Goal: Complete application form

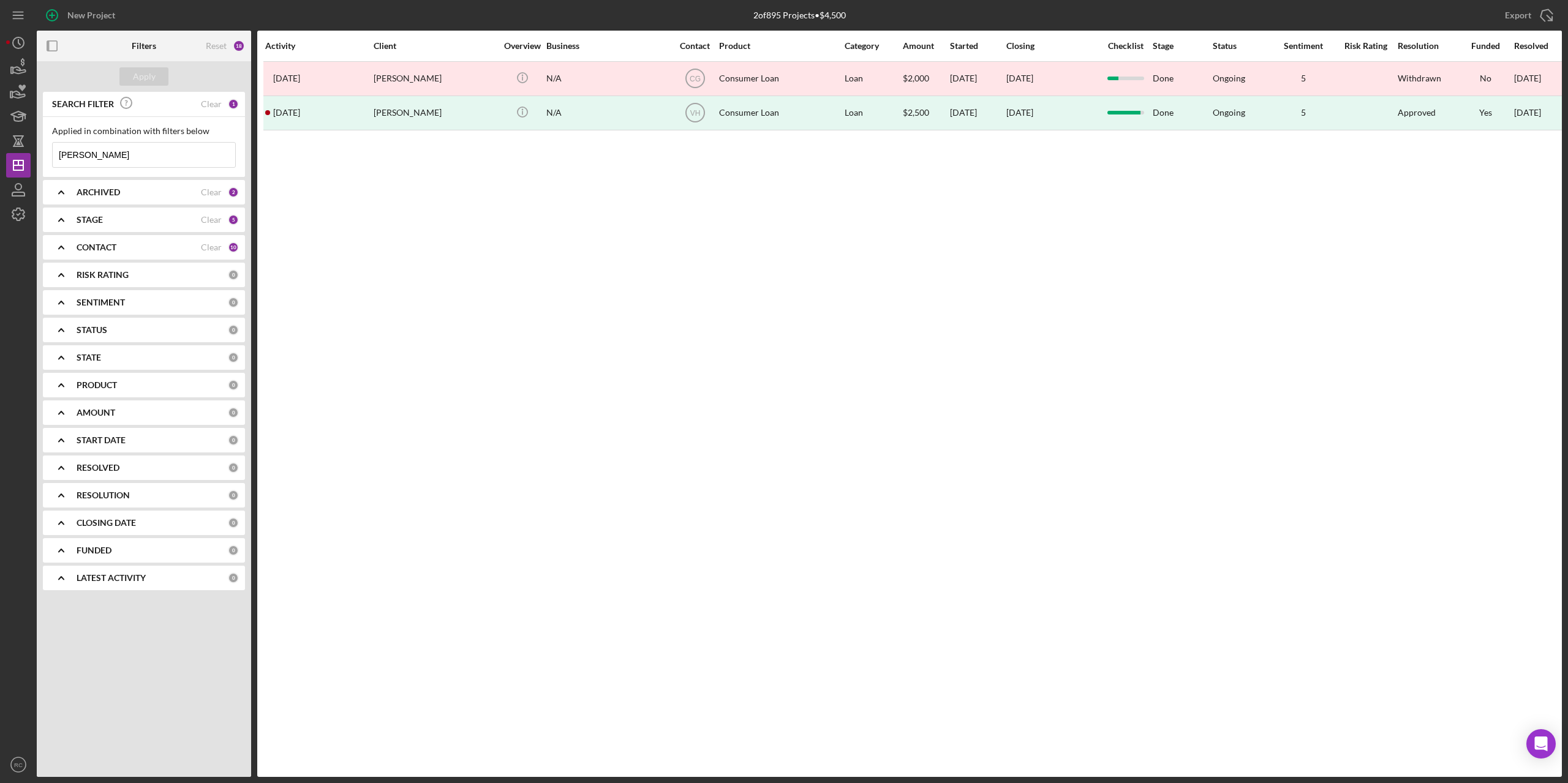
click at [173, 157] on input "david" at bounding box center [144, 155] width 182 height 25
type input "d"
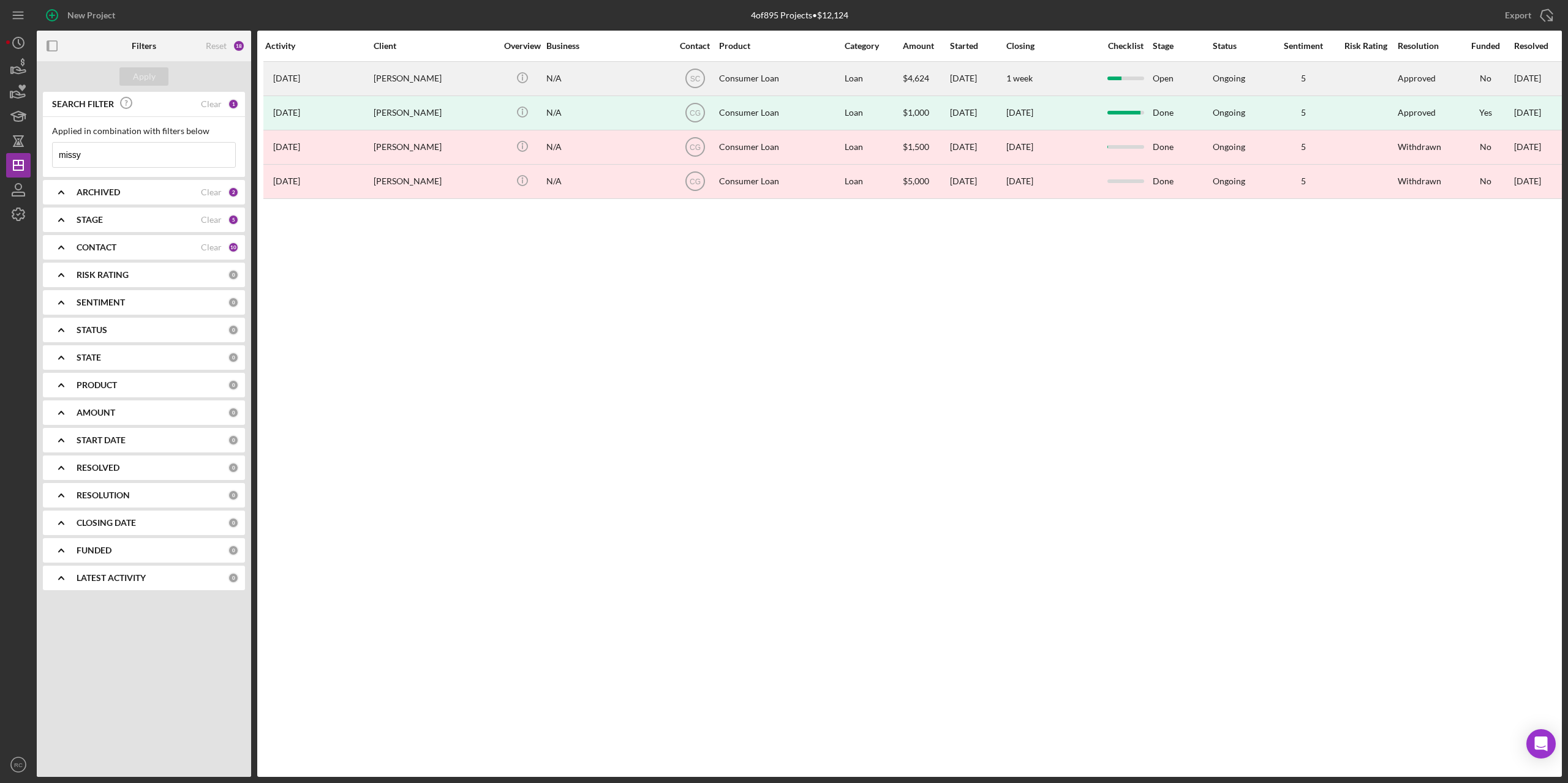
type input "missy"
click at [417, 80] on div "Missy Redcloud" at bounding box center [434, 79] width 122 height 33
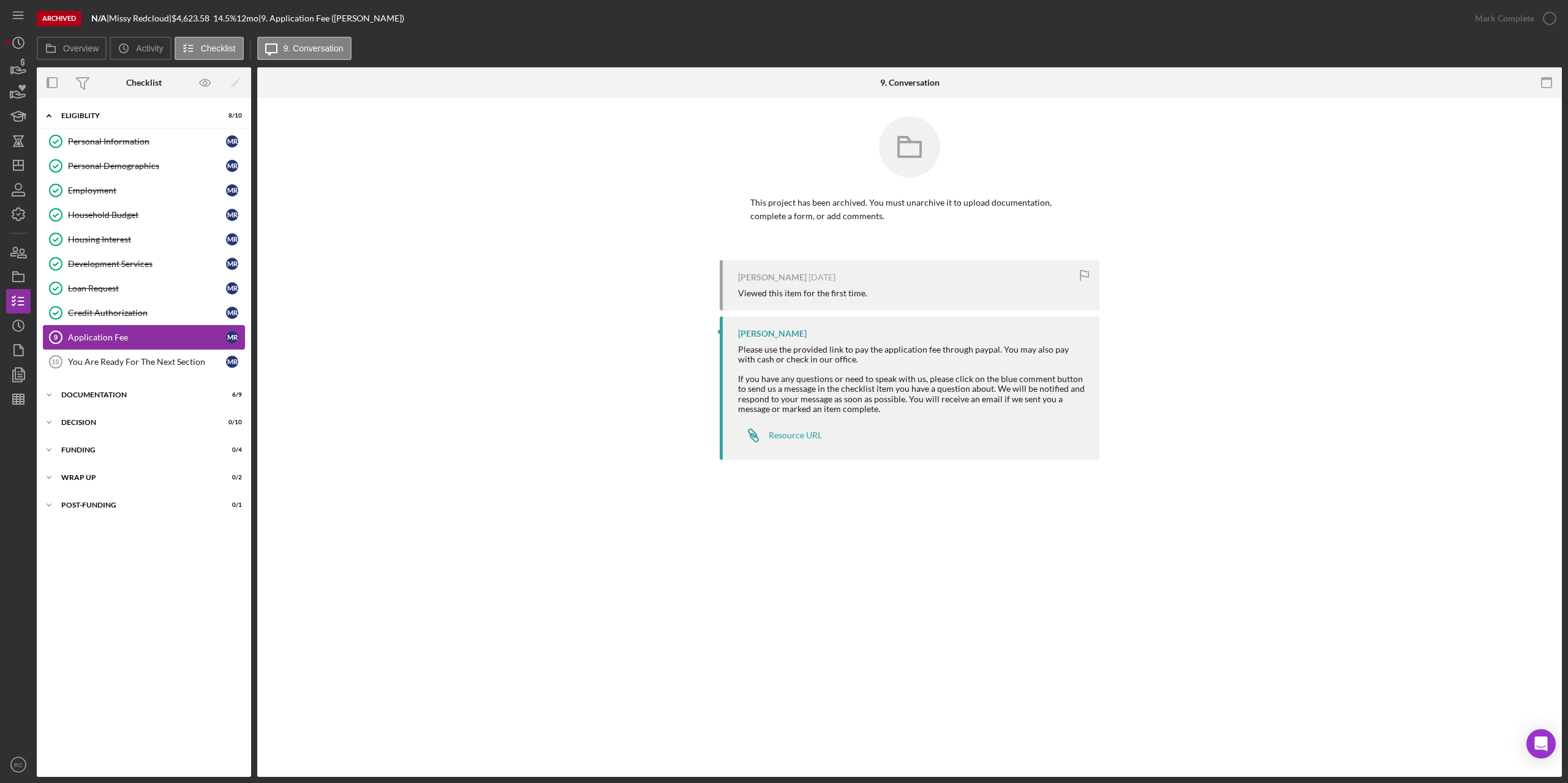
click at [97, 332] on div "Application Fee" at bounding box center [147, 337] width 158 height 10
click at [94, 393] on div "Documentation" at bounding box center [149, 395] width 174 height 7
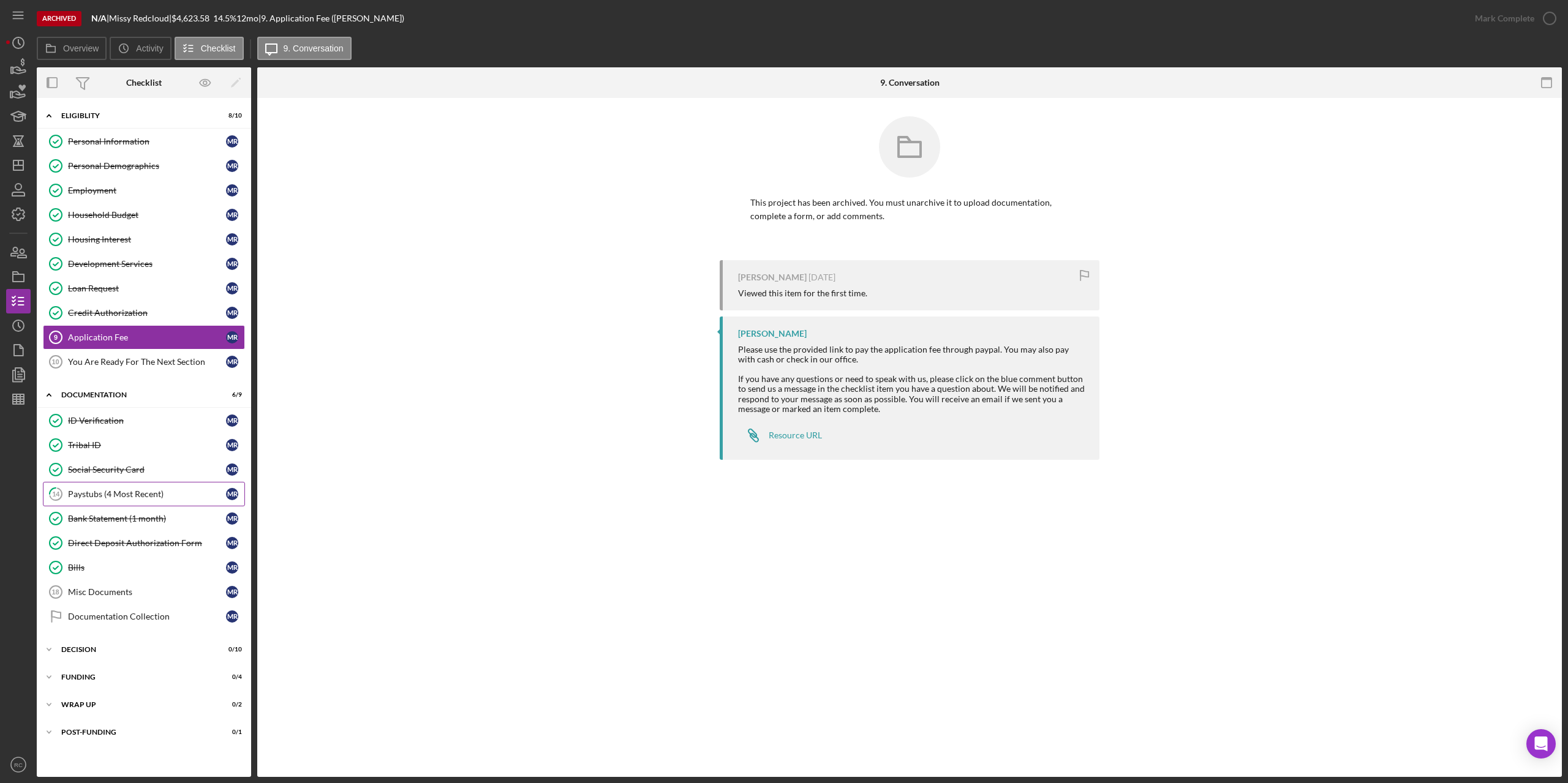
click at [125, 493] on div "Paystubs (4 Most Recent)" at bounding box center [147, 494] width 158 height 10
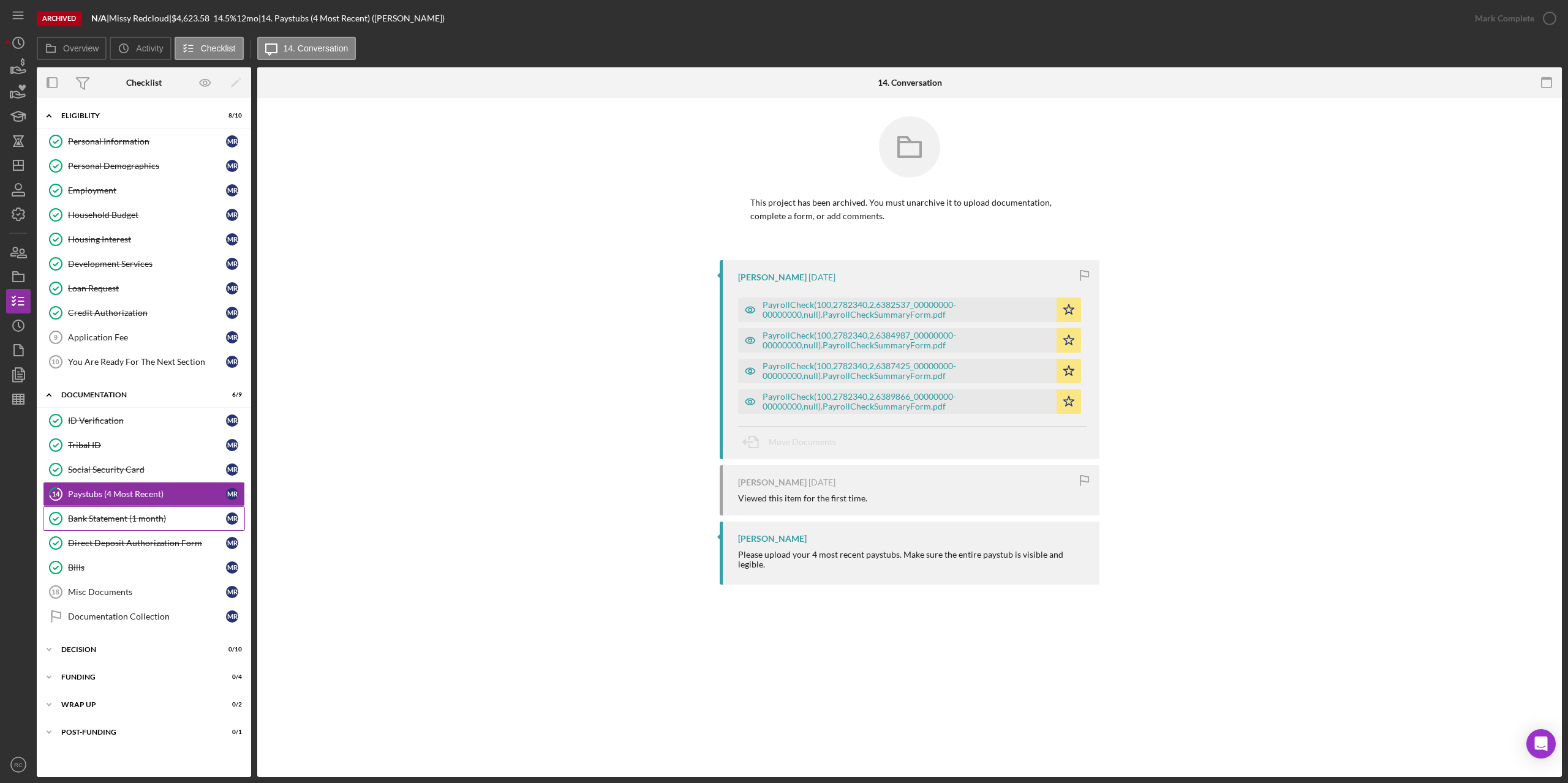
click at [122, 517] on div "Bank Statement (1 month)" at bounding box center [147, 518] width 158 height 10
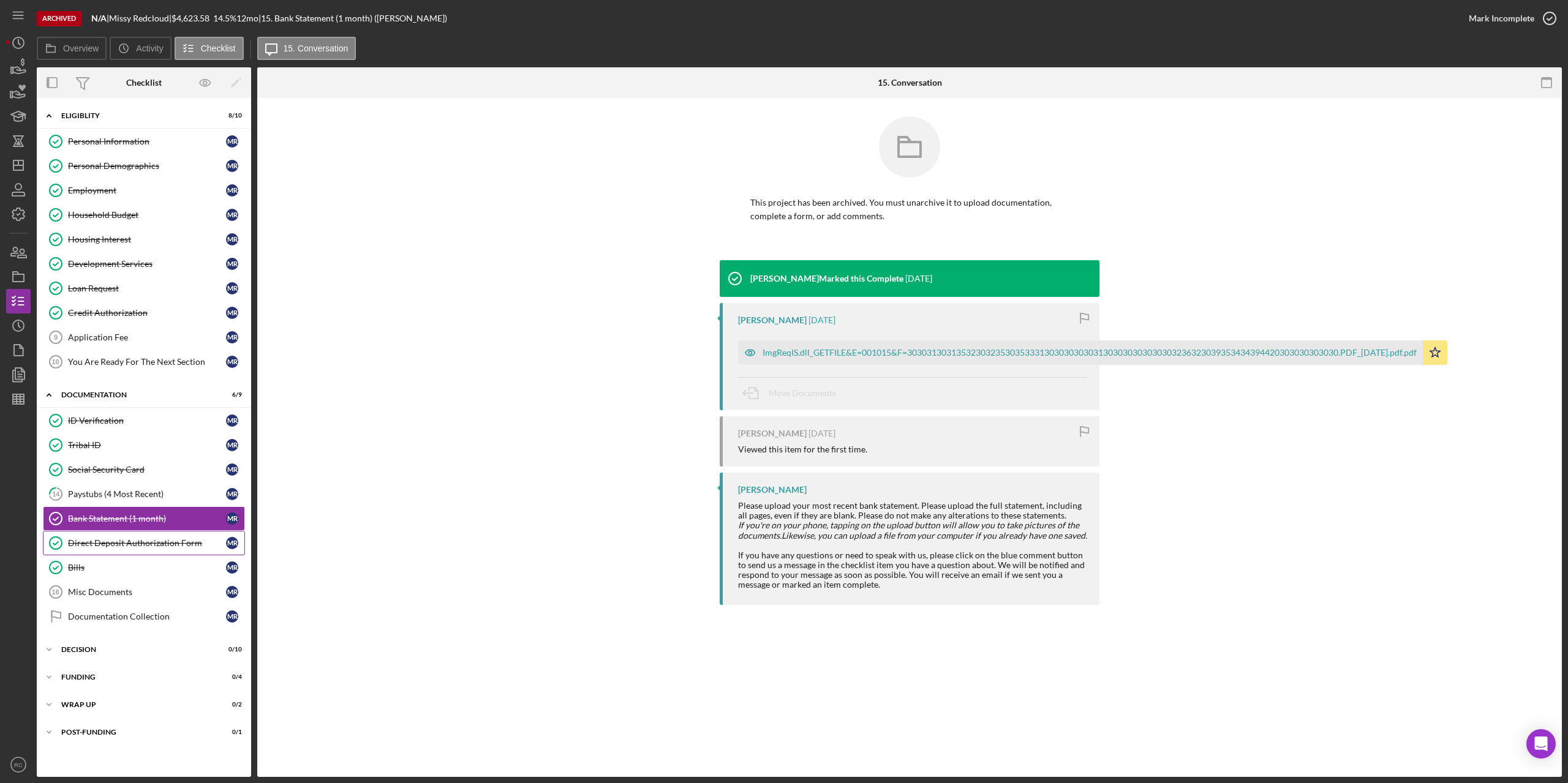
click at [135, 537] on link "Direct Deposit Authorization Form Direct Deposit Authorization Form M R" at bounding box center [144, 543] width 202 height 25
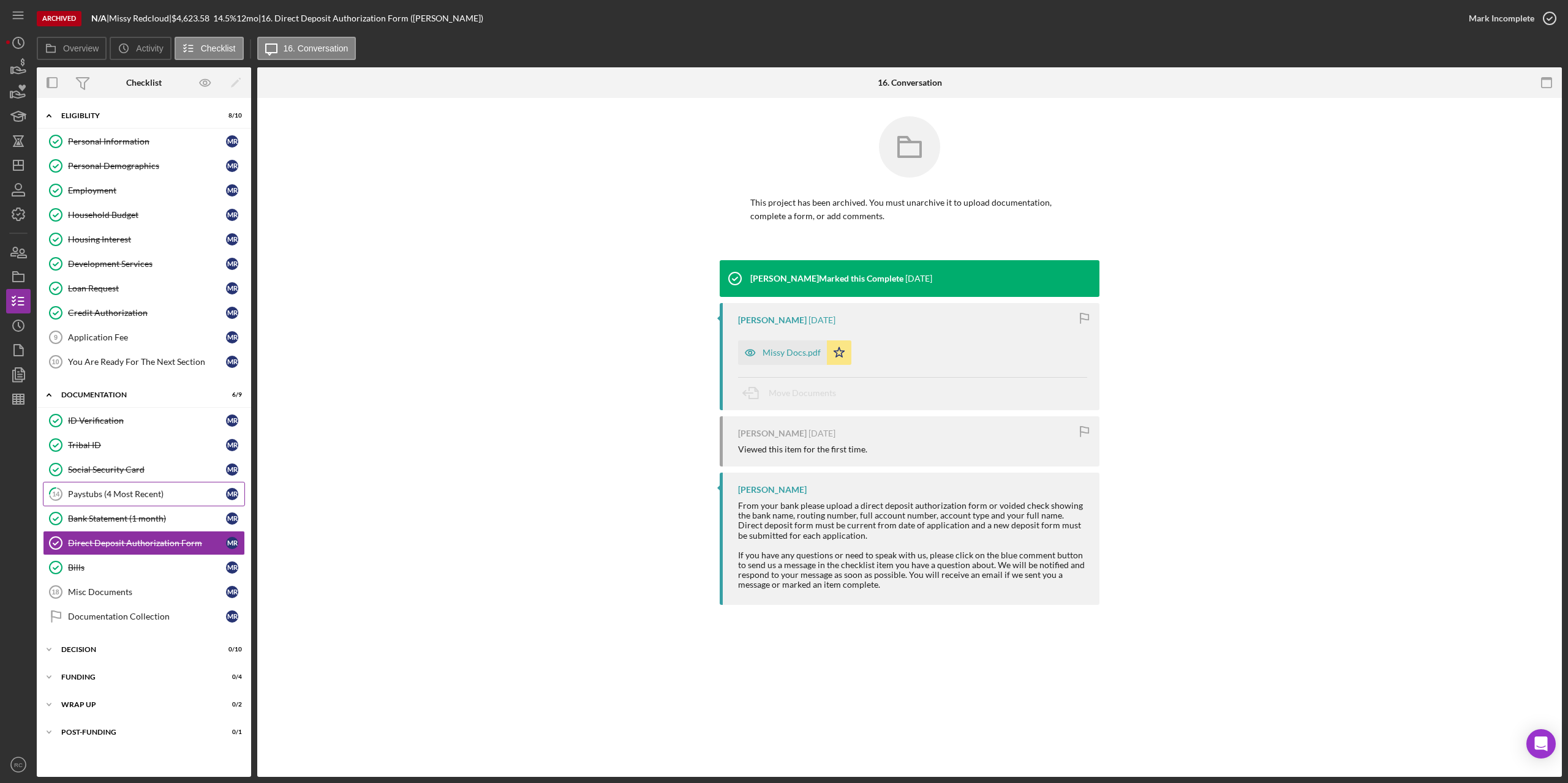
click at [130, 493] on div "Paystubs (4 Most Recent)" at bounding box center [147, 494] width 158 height 10
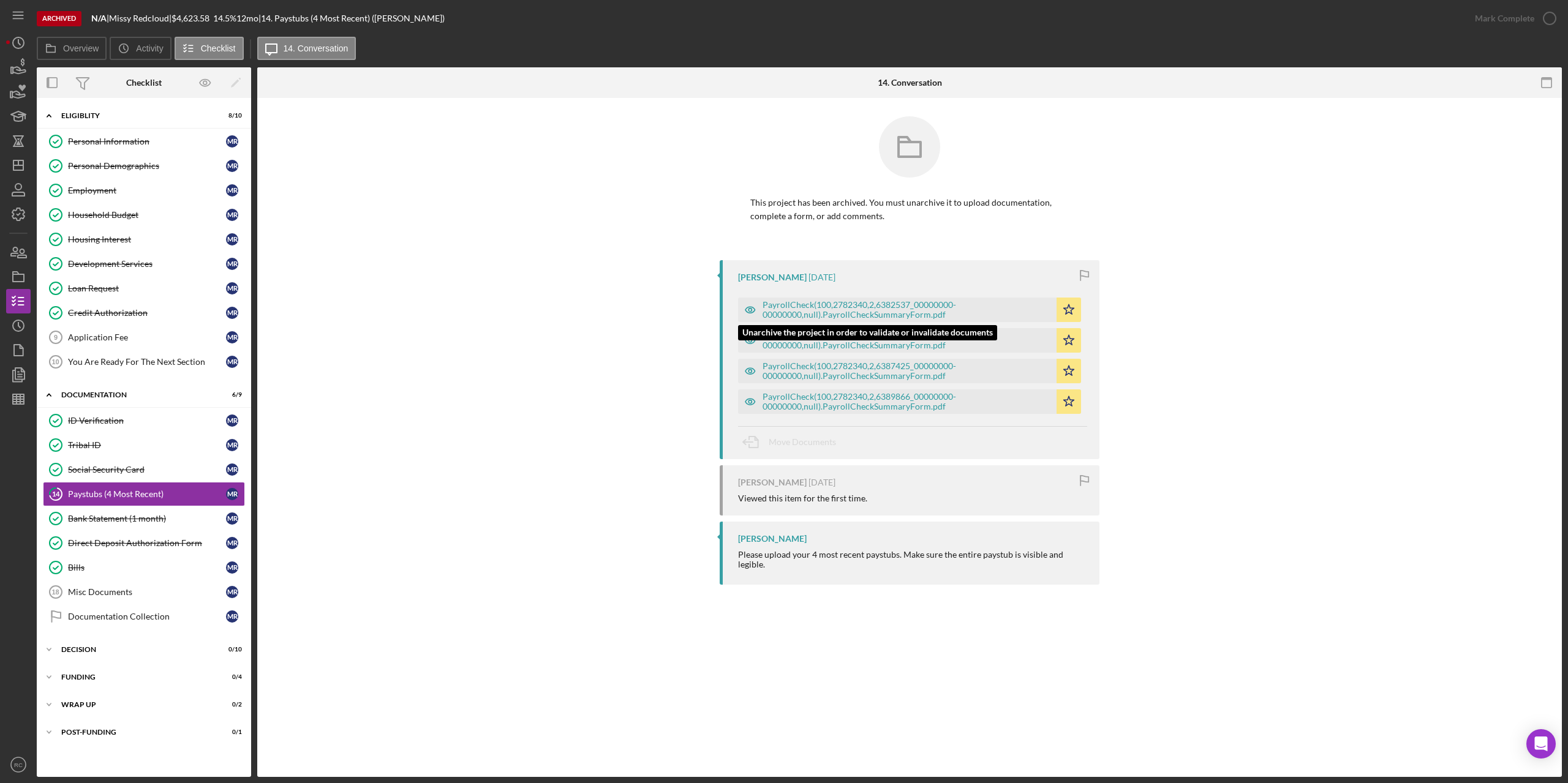
click at [829, 305] on div "PayrollCheck(100,2782340,2,6382537_00000000-00000000,null).PayrollCheckSummaryF…" at bounding box center [906, 310] width 288 height 20
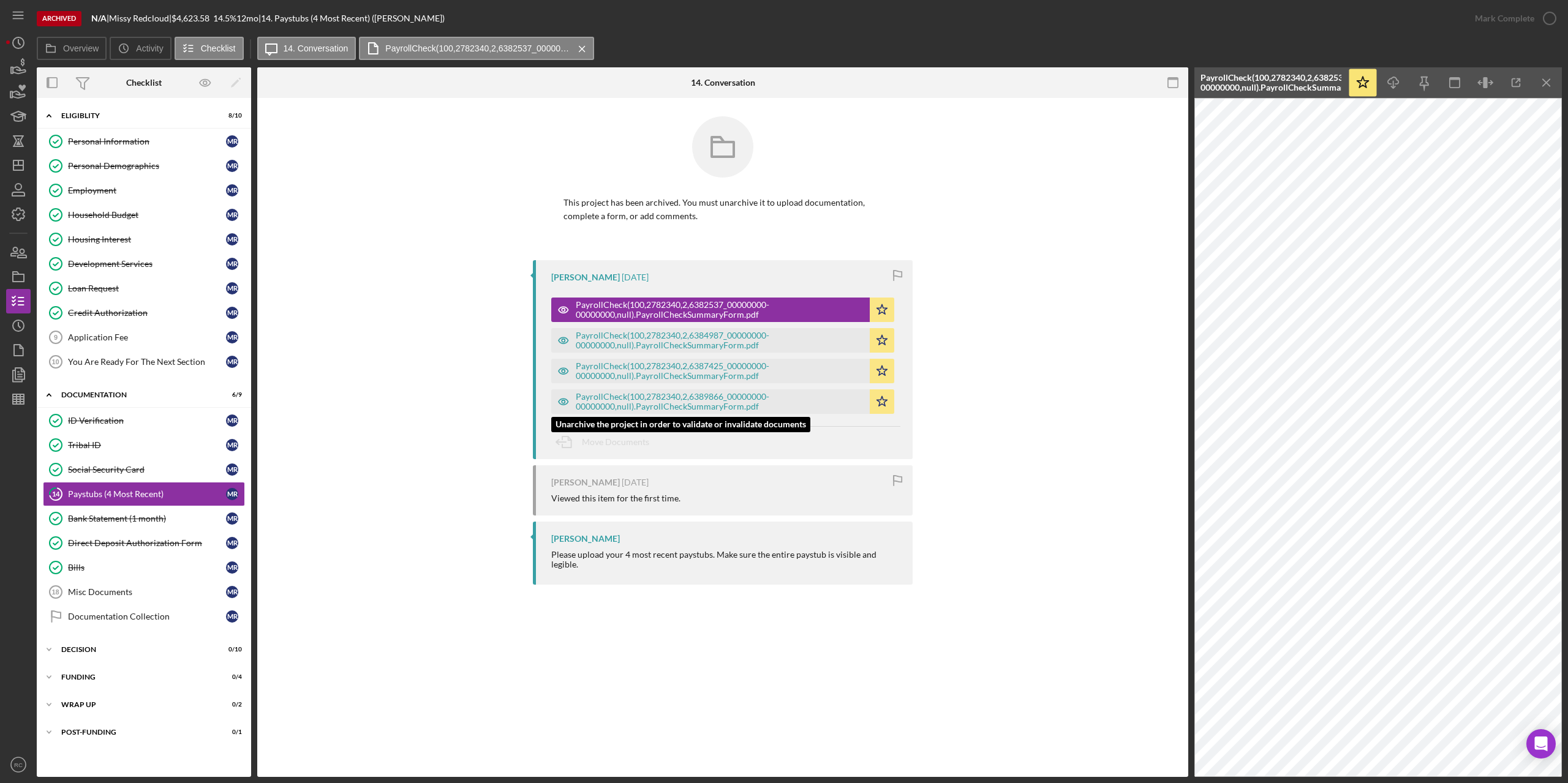
click at [764, 402] on div "PayrollCheck(100,2782340,2,6389866_00000000-00000000,null).PayrollCheckSummaryF…" at bounding box center [719, 402] width 288 height 20
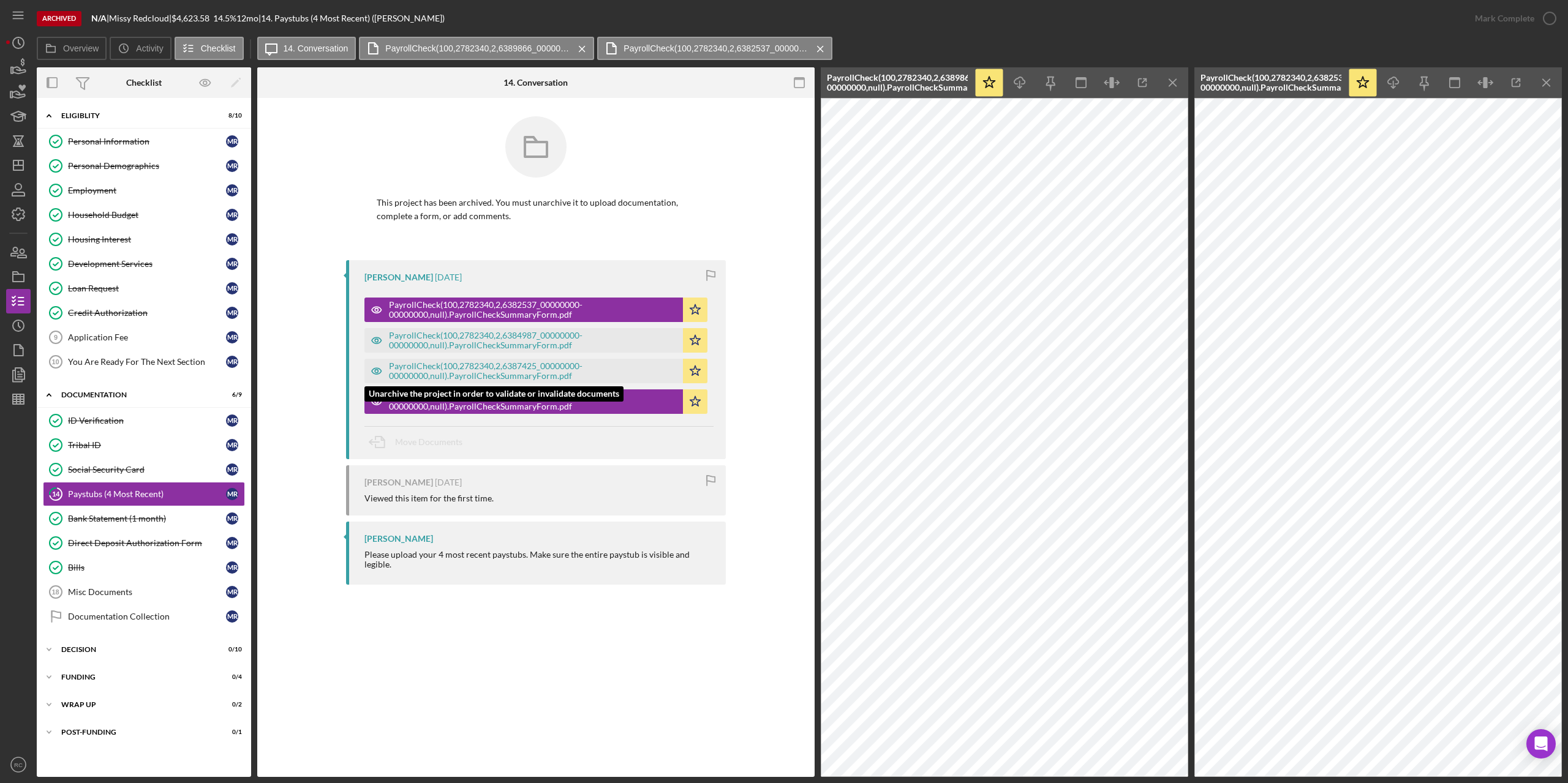
click at [616, 372] on div "PayrollCheck(100,2782340,2,6387425_00000000-00000000,null).PayrollCheckSummaryF…" at bounding box center [533, 371] width 288 height 20
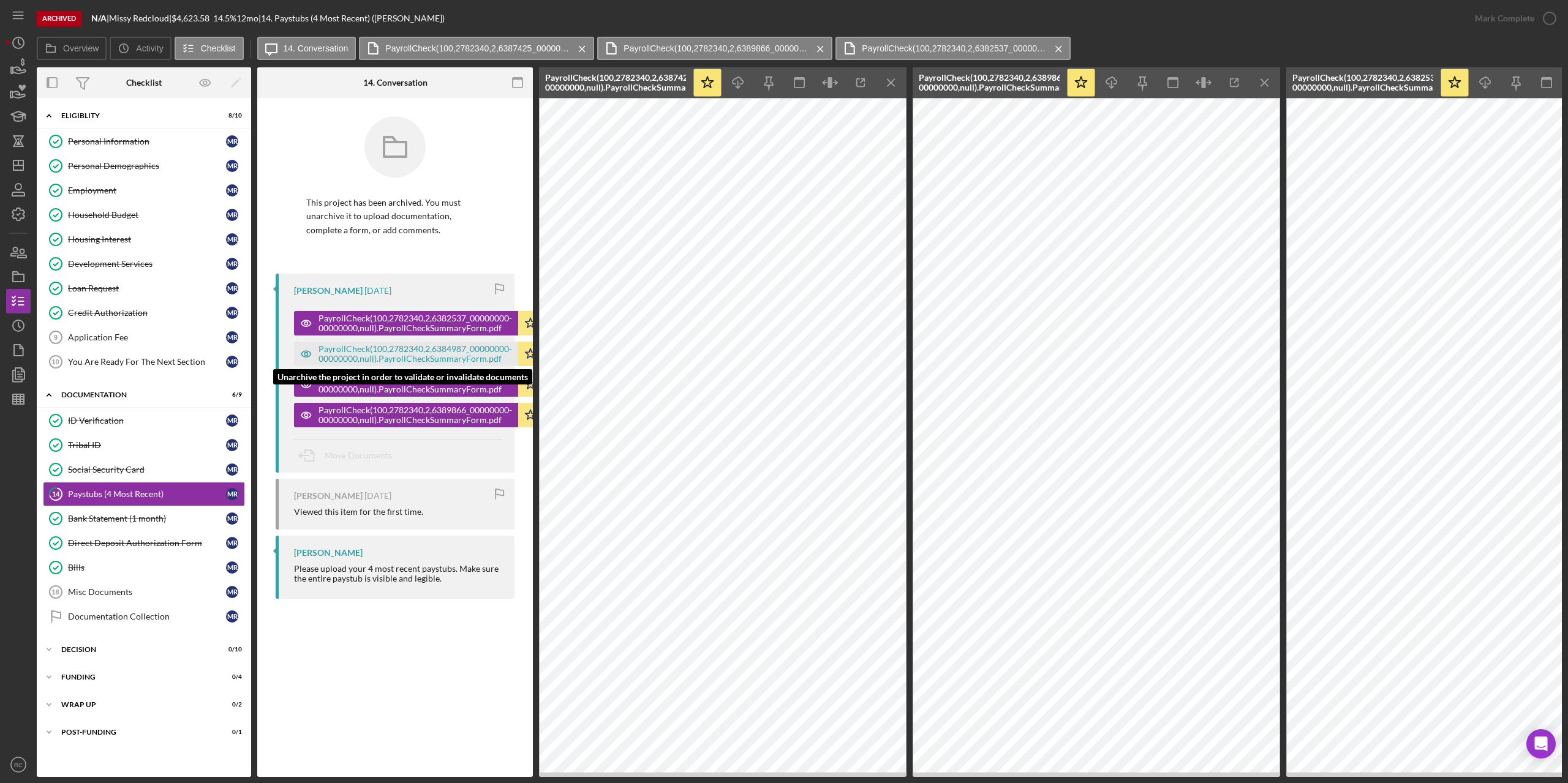
click at [487, 351] on div "PayrollCheck(100,2782340,2,6384987_00000000-00000000,null).PayrollCheckSummaryF…" at bounding box center [415, 354] width 194 height 20
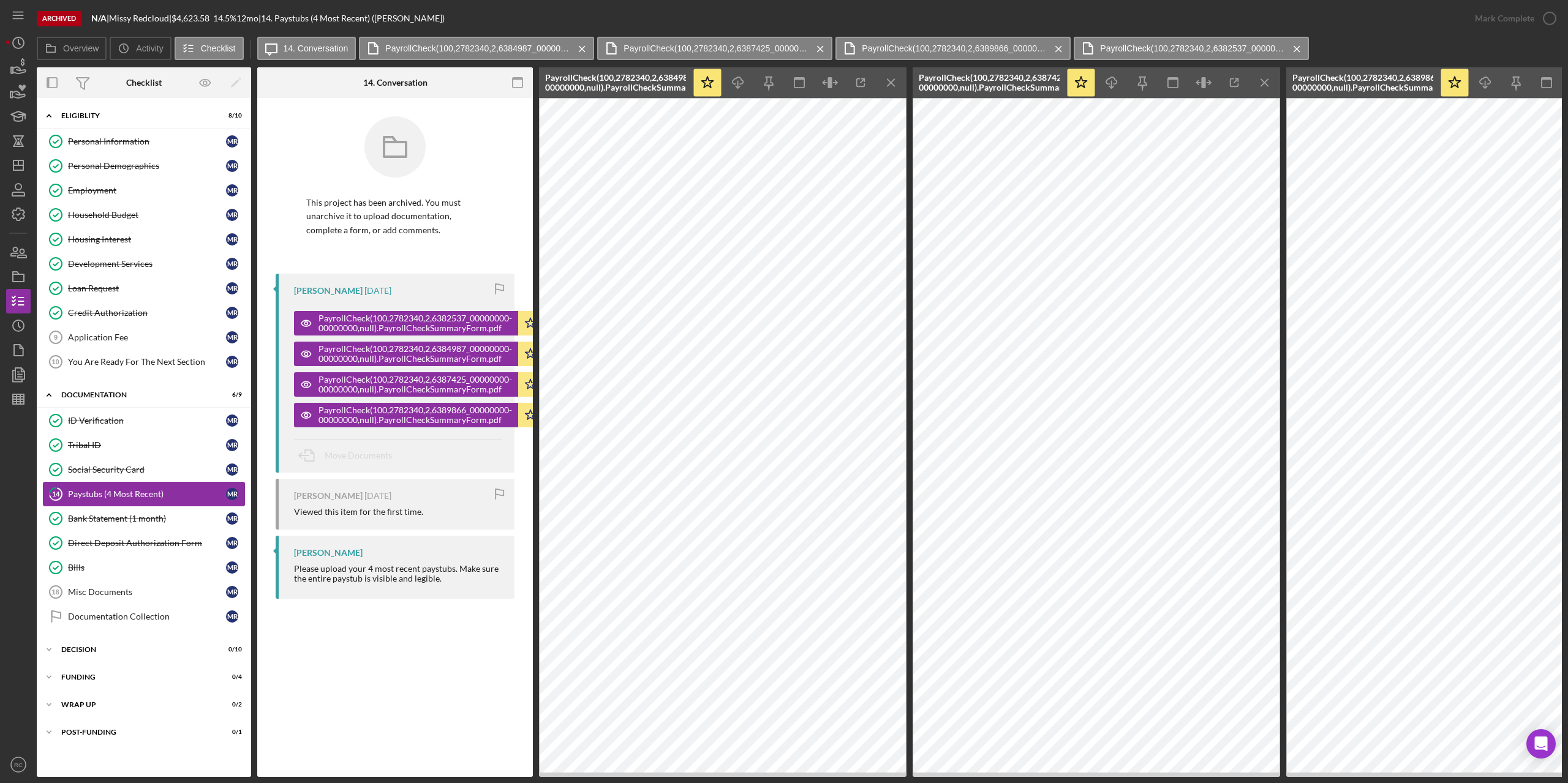
click at [136, 494] on div "Paystubs (4 Most Recent)" at bounding box center [147, 494] width 158 height 10
click at [100, 192] on div "Employment" at bounding box center [147, 190] width 158 height 10
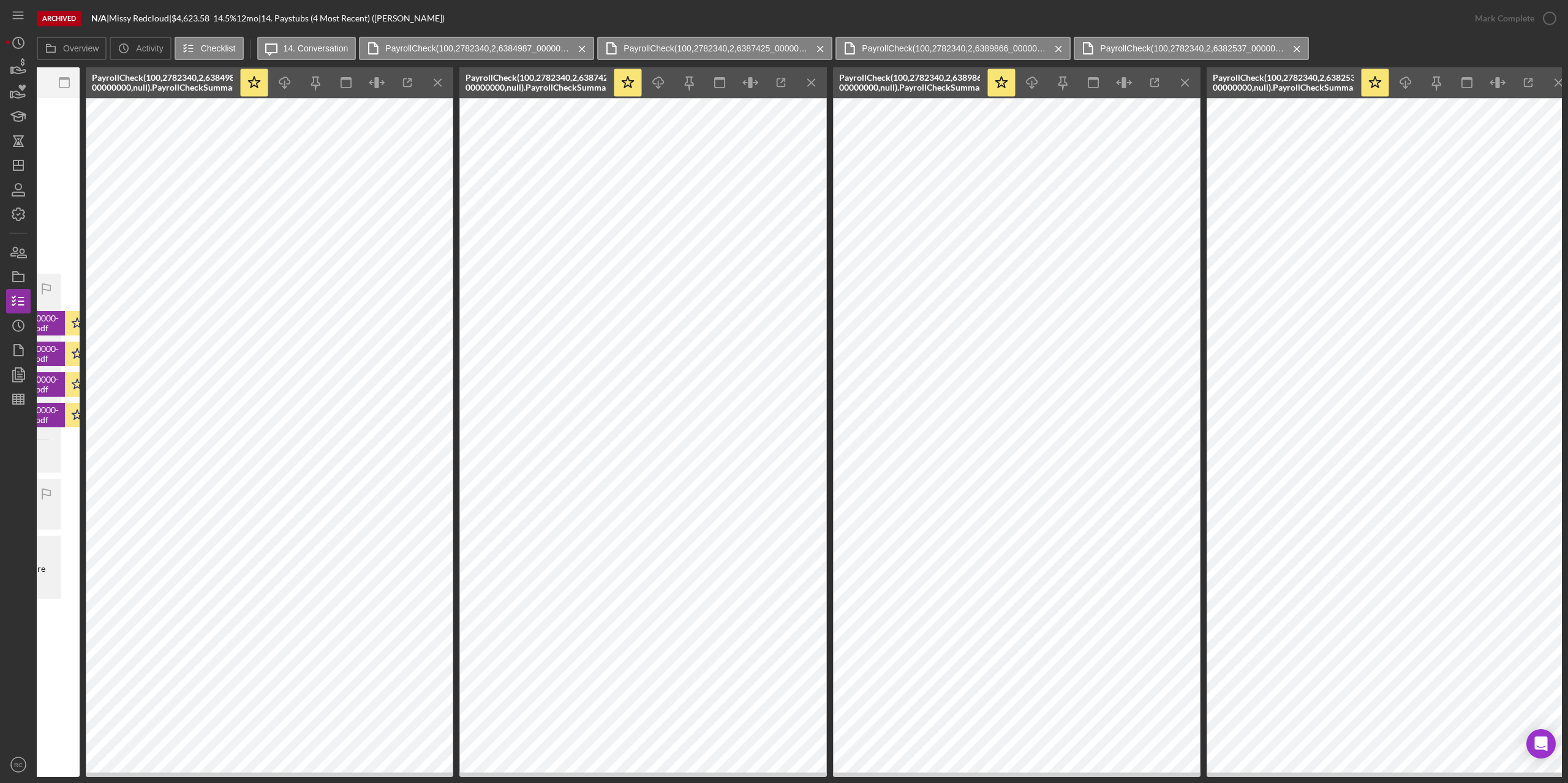
scroll to position [0, 465]
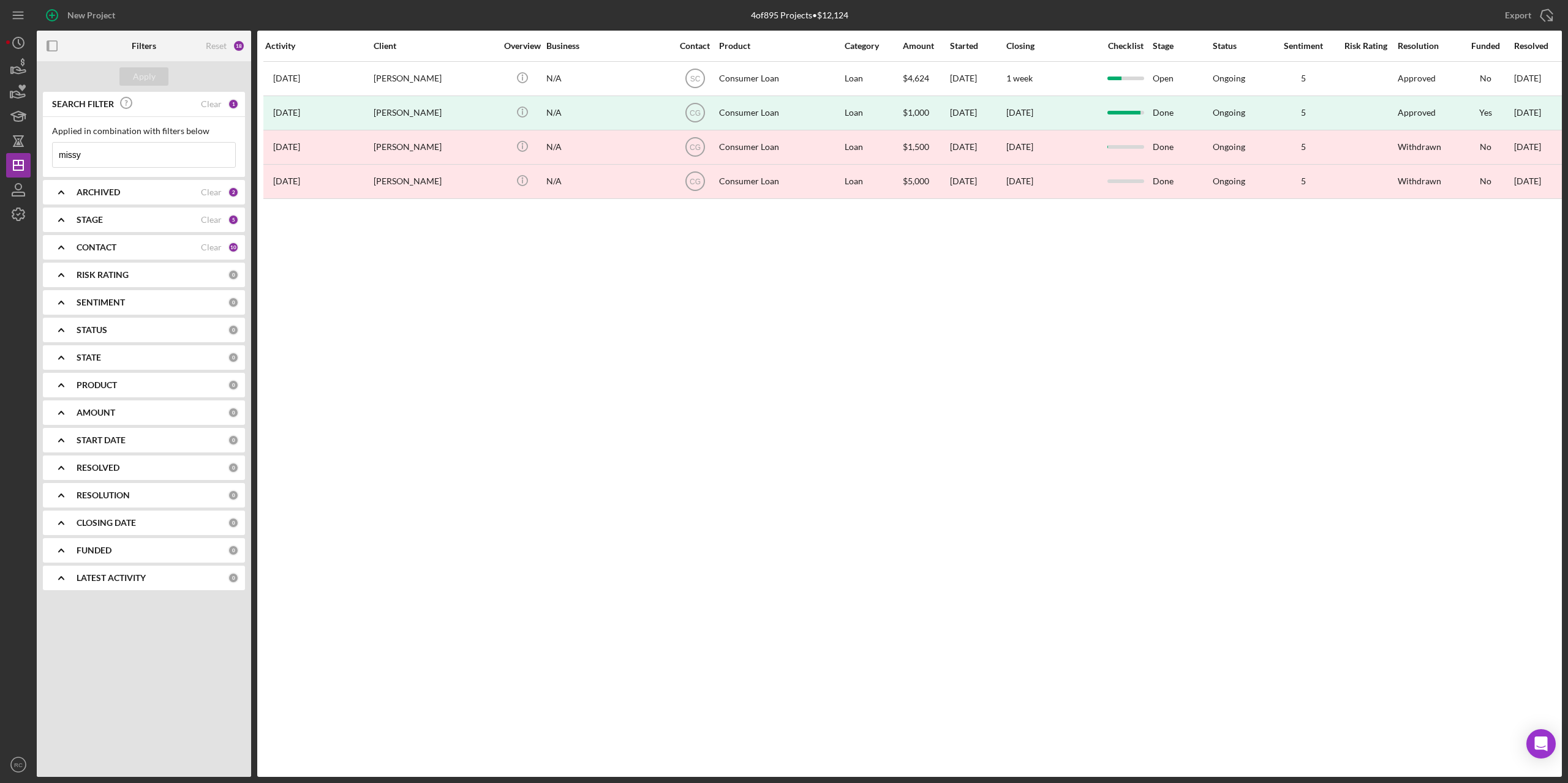
click at [115, 146] on input "missy" at bounding box center [144, 155] width 182 height 25
type input "m"
